Goal: Use online tool/utility: Use online tool/utility

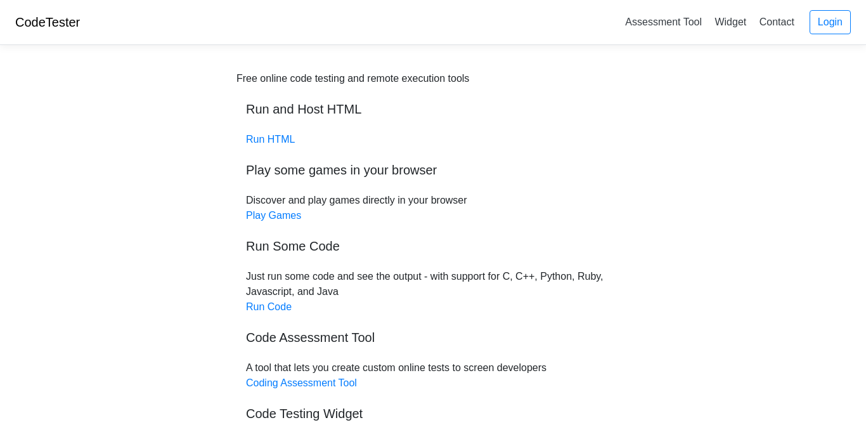
scroll to position [144, 0]
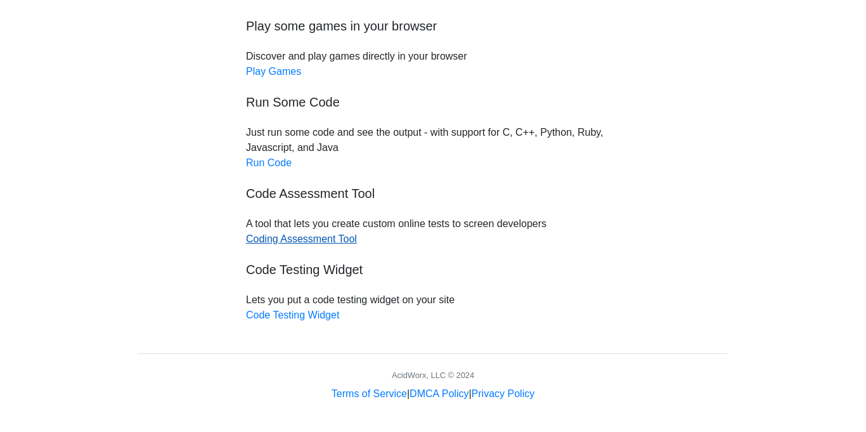
click at [317, 238] on link "Coding Assessment Tool" at bounding box center [301, 238] width 111 height 11
click at [266, 167] on link "Run Code" at bounding box center [269, 162] width 46 height 11
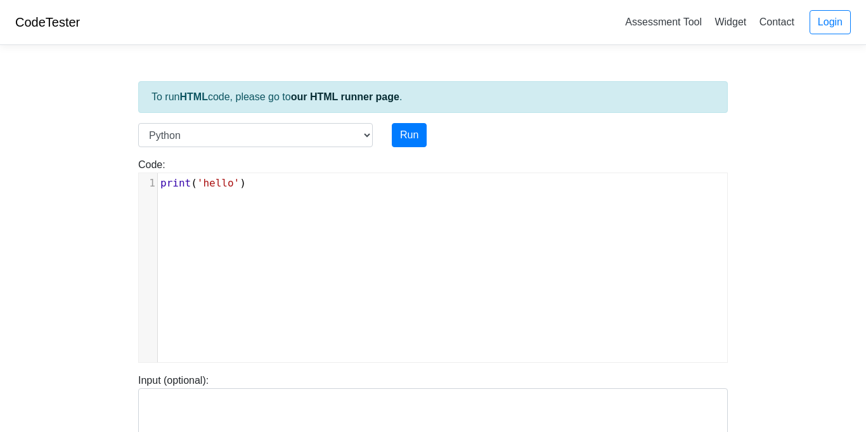
click at [250, 205] on div "xxxxxxxxxx 1 print ( 'hello' )" at bounding box center [442, 277] width 607 height 208
click at [250, 205] on div "x 1 print ( 'hello' )" at bounding box center [442, 277] width 607 height 208
type textarea "print('hello')"
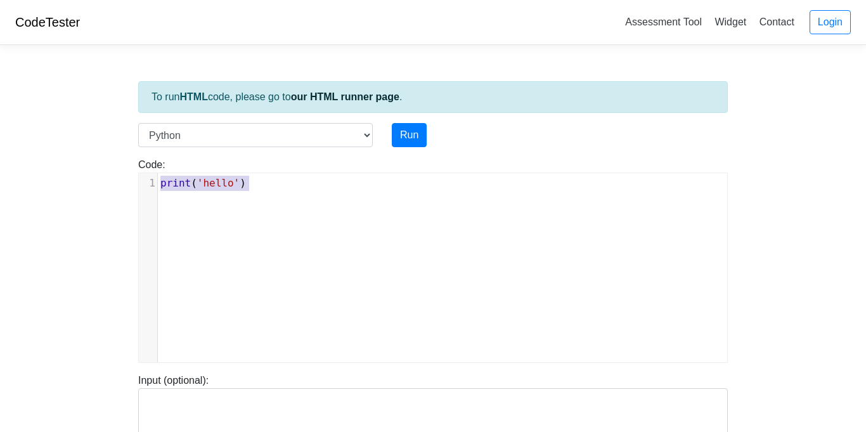
paste textarea
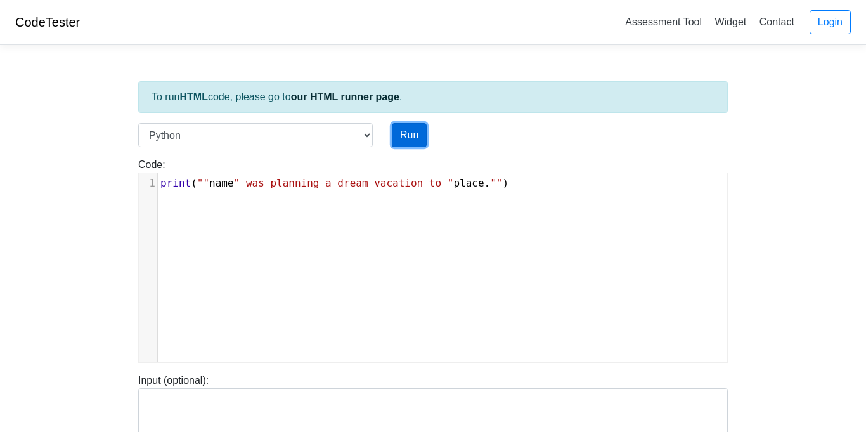
click at [418, 129] on button "Run" at bounding box center [409, 135] width 35 height 24
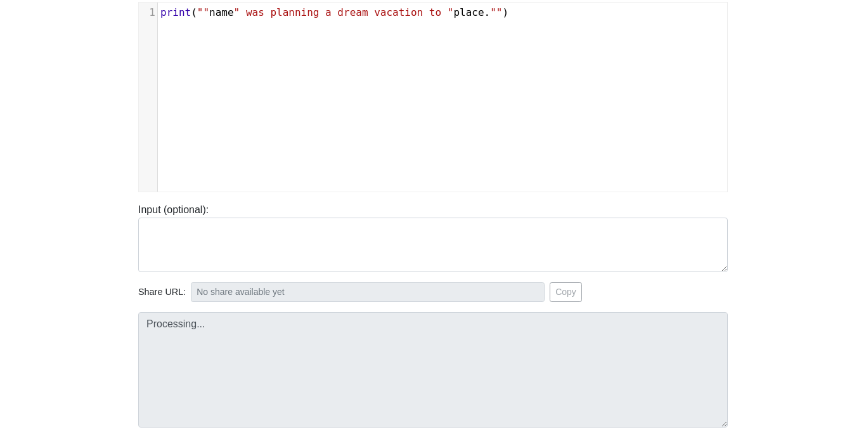
type input "[URL][DOMAIN_NAME]"
type textarea "Submission status: Runtime Error (NZEC) Stderr: File "script.py", line 1 print …"
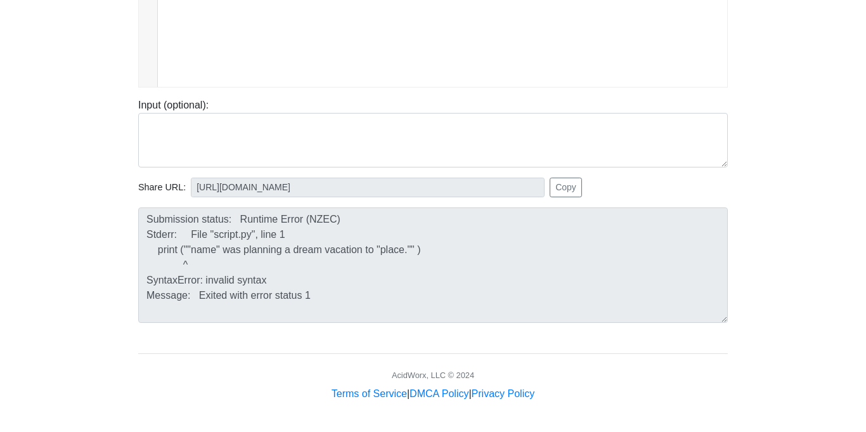
scroll to position [0, 0]
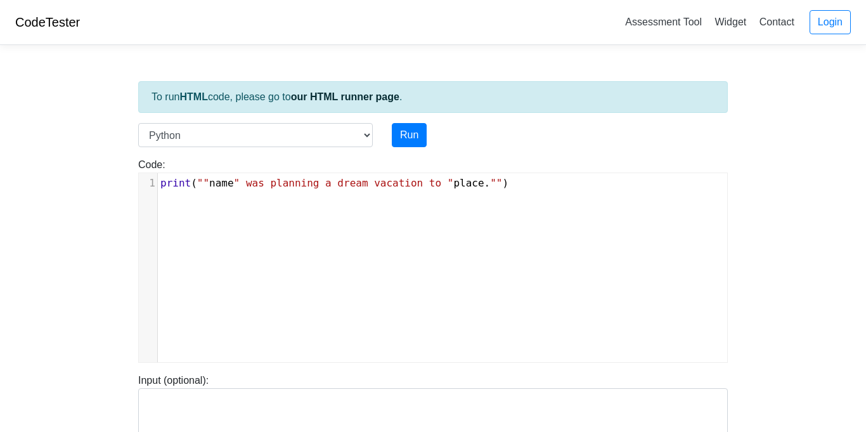
click at [290, 221] on div "​ x 1 print ( "" name " was planning a dream vacation to " place . "" )" at bounding box center [442, 277] width 607 height 208
type textarea "print (""name" was planning a dream vacation to "place."" )"
click at [290, 221] on div "​ x 1 print ( "" name " was planning a dream vacation to " place . "" )" at bounding box center [442, 277] width 607 height 208
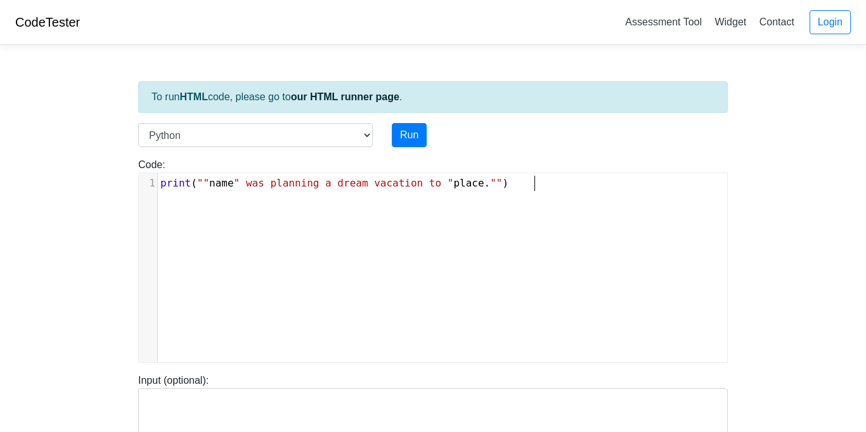
click at [290, 221] on div "​ x 1 print ( "" name " was planning a dream vacation to " place . "" )" at bounding box center [442, 277] width 607 height 208
type textarea "print (""name" was planning a dream vacation to "place."" )"
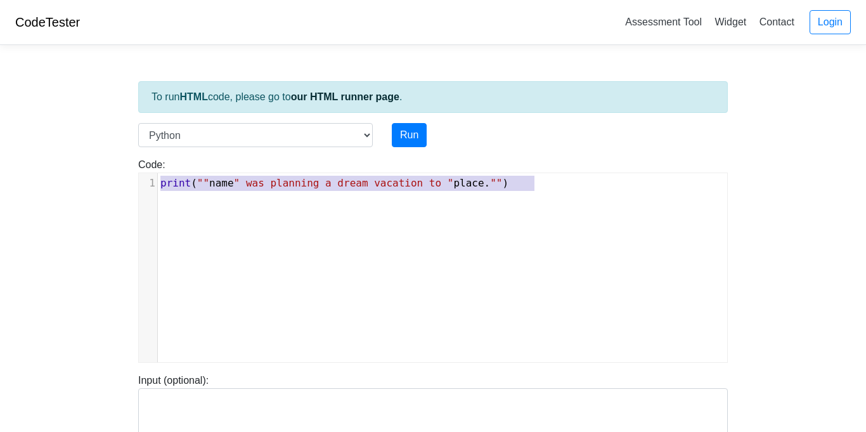
paste textarea
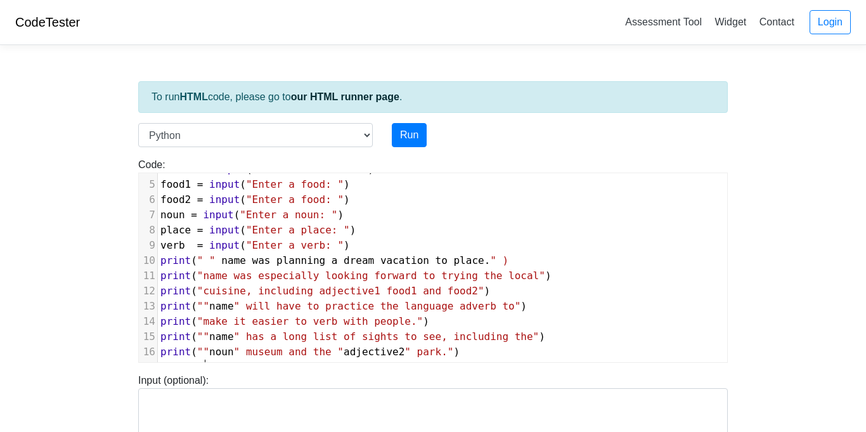
scroll to position [75, 0]
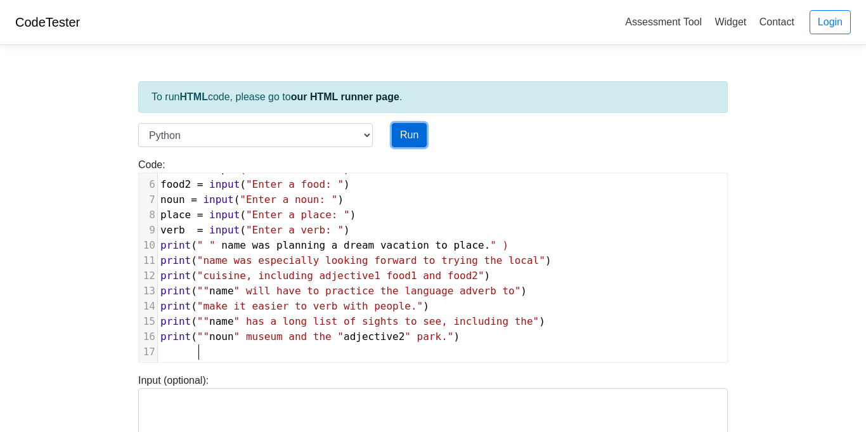
click at [411, 134] on button "Run" at bounding box center [409, 135] width 35 height 24
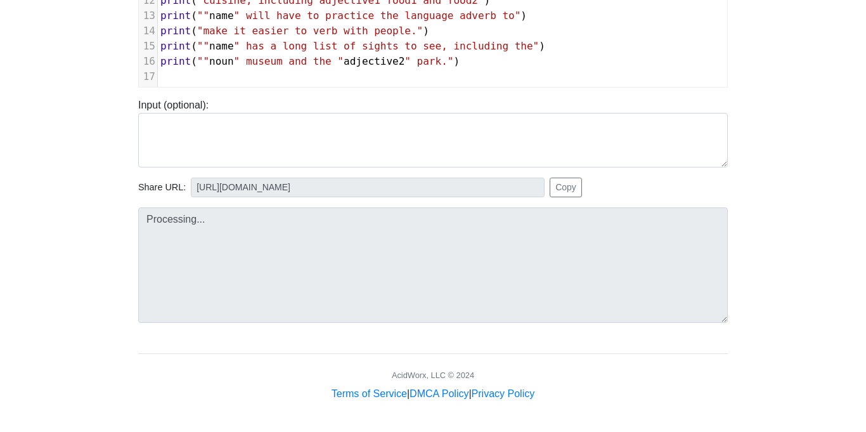
type input "https://codetester.io/runner?s=R9W5M33gWx"
type textarea "Submission status: Runtime Error (NZEC) Stderr: File "script.py", line 10 print…"
